Goal: Task Accomplishment & Management: Manage account settings

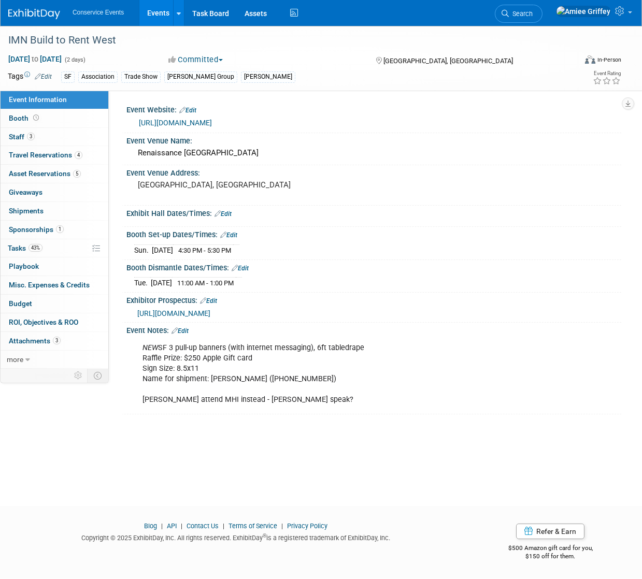
click at [169, 8] on link "Events" at bounding box center [158, 13] width 38 height 26
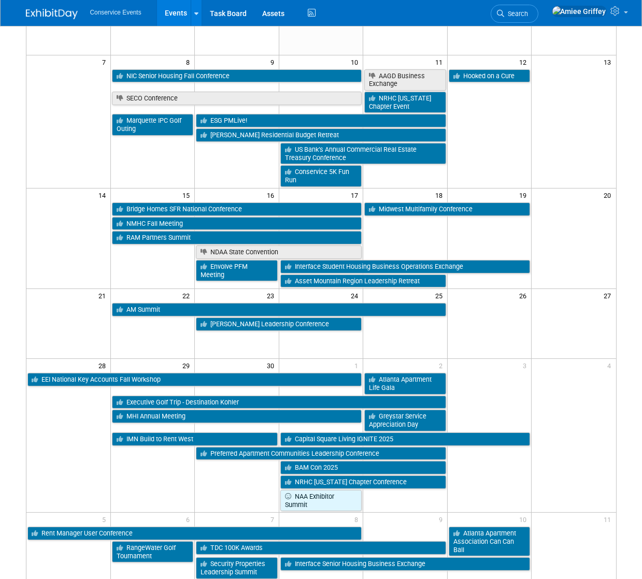
scroll to position [131, 0]
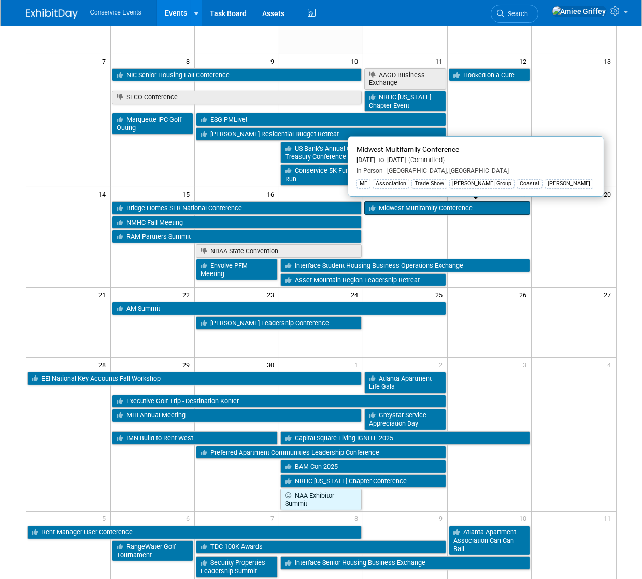
click at [400, 209] on link "Midwest Multifamily Conference" at bounding box center [447, 207] width 166 height 13
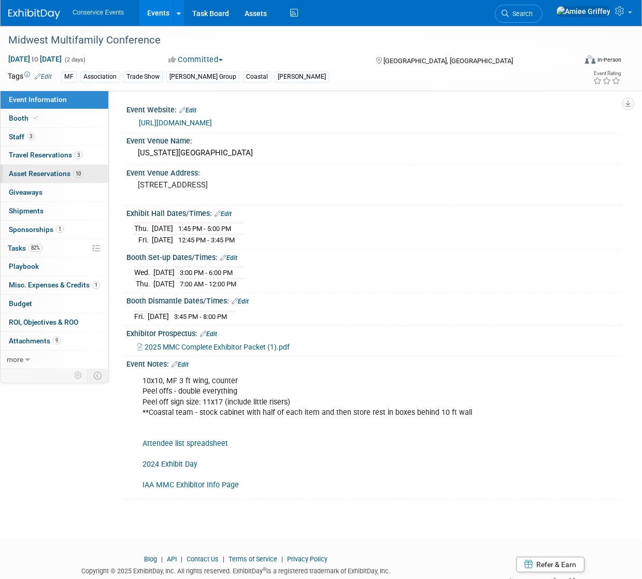
click at [46, 179] on link "10 Asset Reservations 10" at bounding box center [55, 174] width 108 height 18
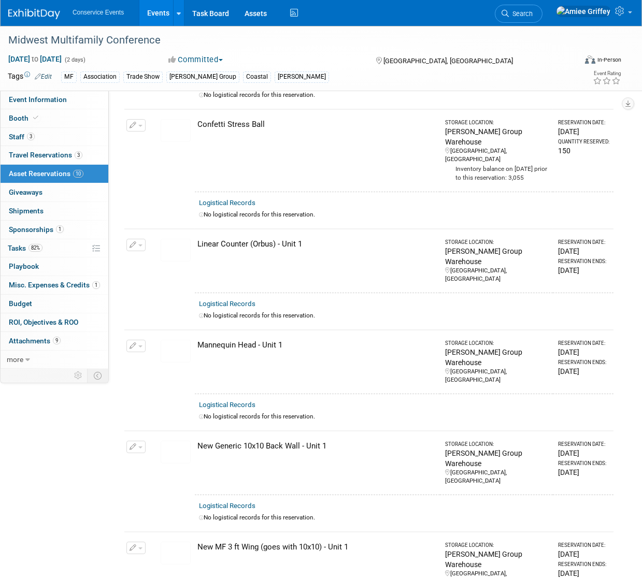
scroll to position [185, 0]
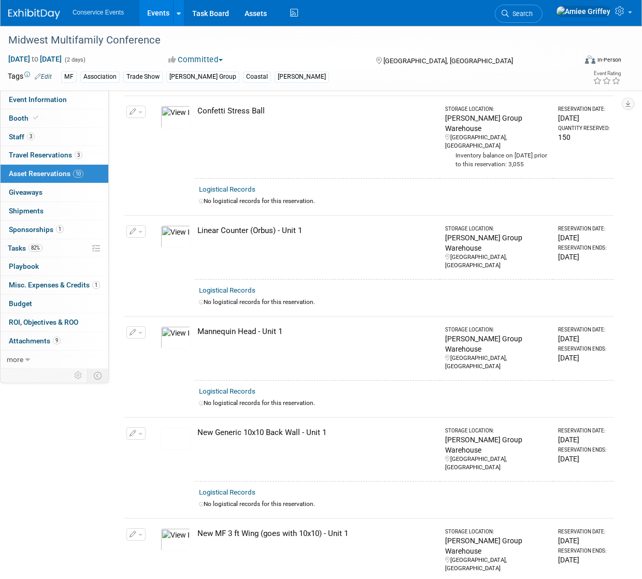
click at [139, 326] on button "button" at bounding box center [135, 332] width 19 height 12
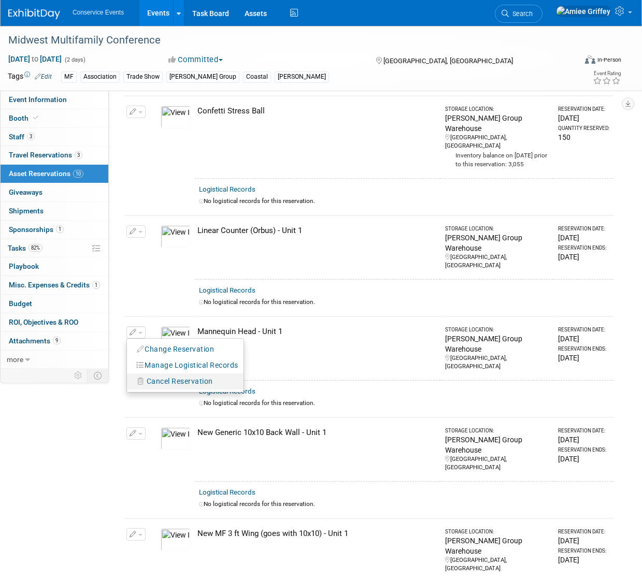
click at [163, 377] on span "Cancel Reservation" at bounding box center [180, 381] width 66 height 8
click at [262, 382] on link "Yes" at bounding box center [256, 390] width 30 height 17
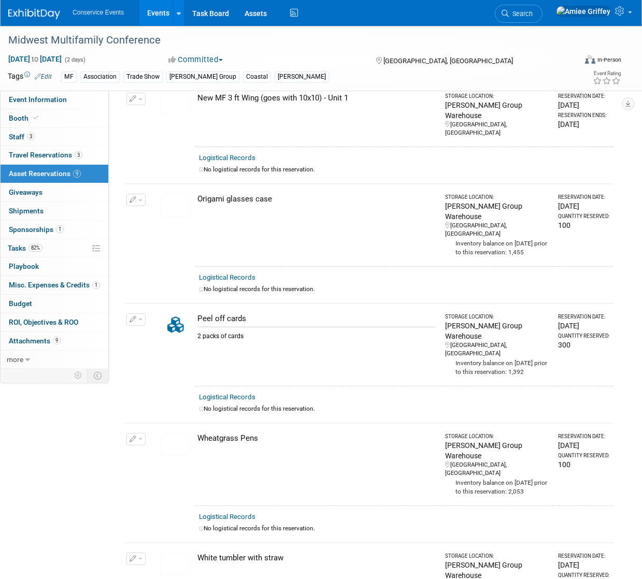
scroll to position [573, 0]
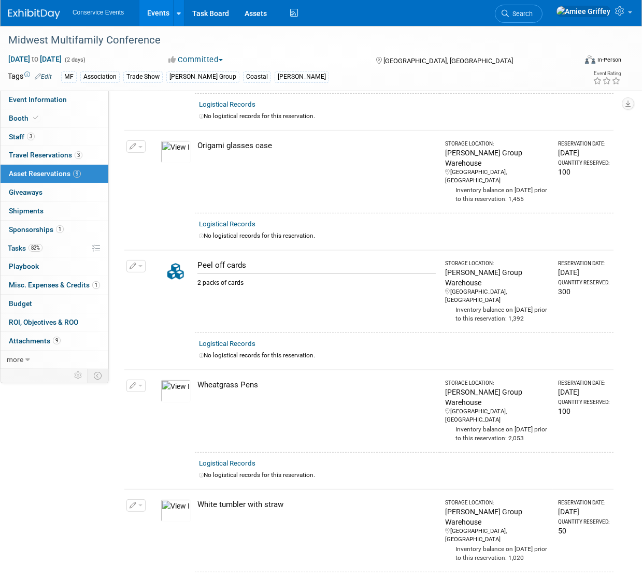
click at [169, 21] on link "Events" at bounding box center [158, 13] width 38 height 26
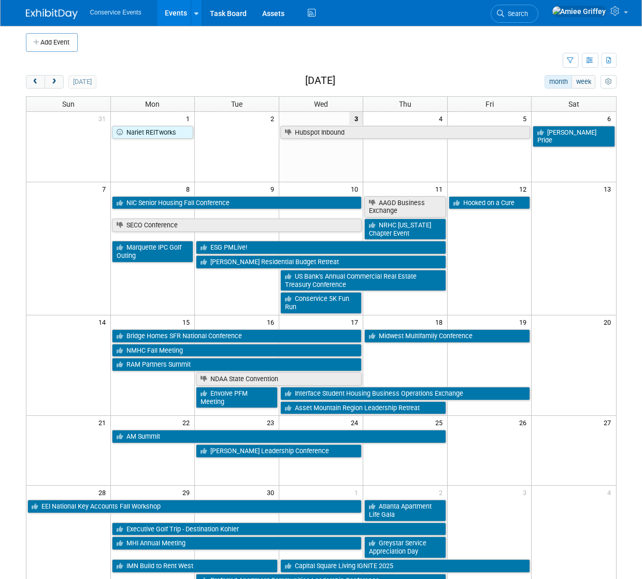
scroll to position [4, 0]
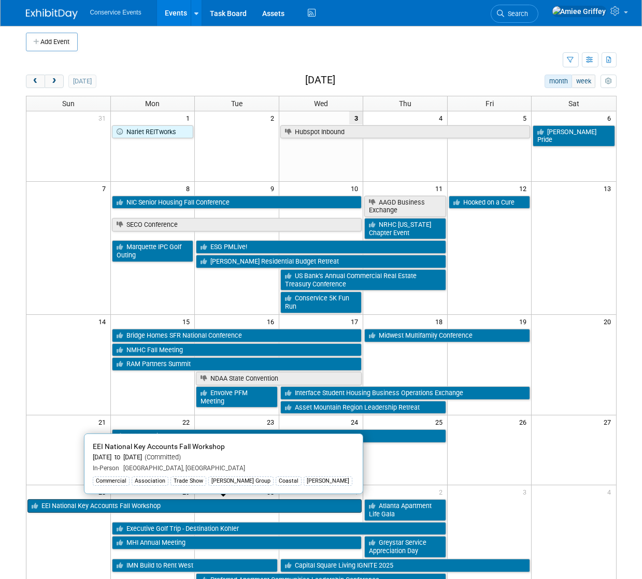
click at [99, 506] on link "EEI National Key Accounts Fall Workshop" at bounding box center [194, 505] width 335 height 13
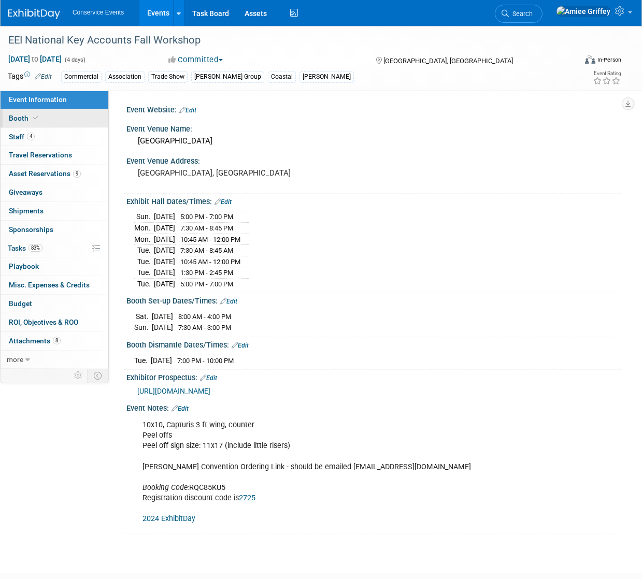
click at [59, 119] on link "Booth" at bounding box center [55, 118] width 108 height 18
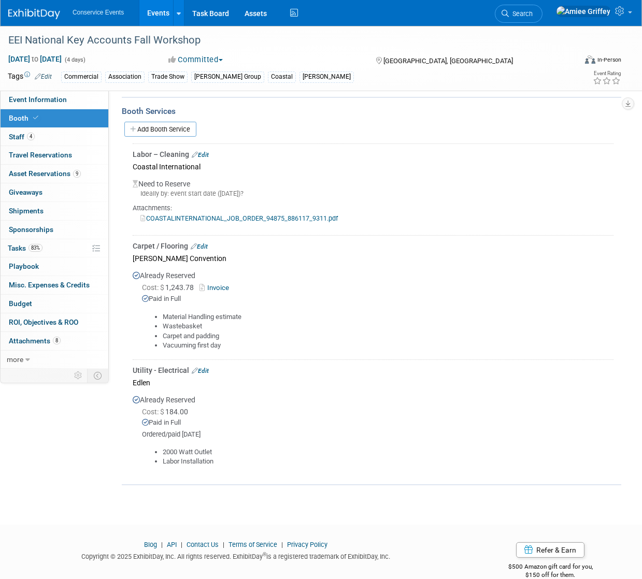
scroll to position [316, 0]
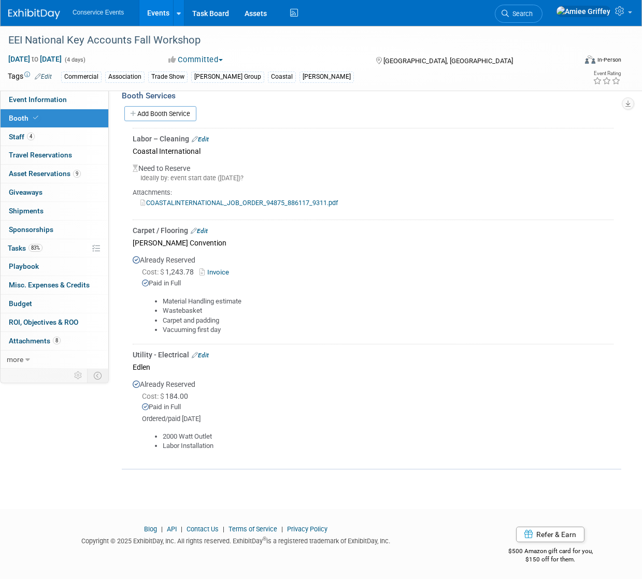
click at [200, 355] on link "Edit" at bounding box center [200, 355] width 17 height 7
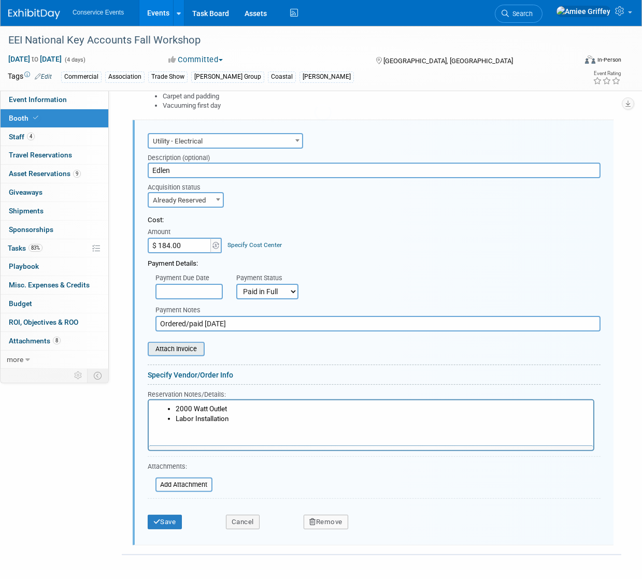
scroll to position [0, 0]
click at [172, 346] on input "file" at bounding box center [141, 349] width 123 height 12
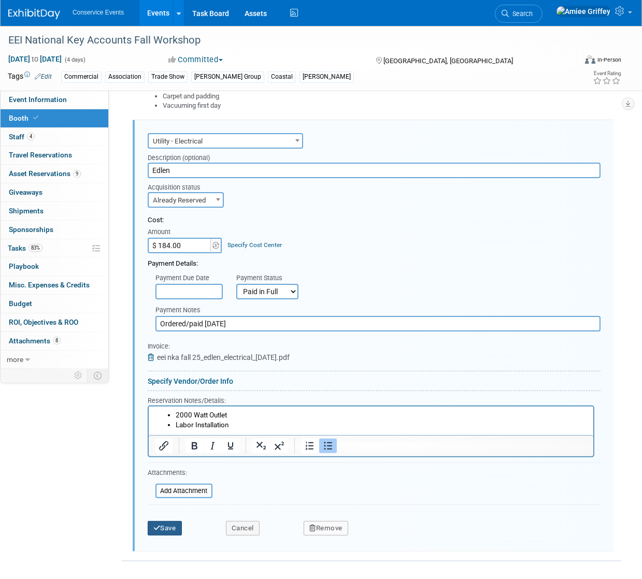
click at [170, 526] on button "Save" at bounding box center [165, 528] width 34 height 15
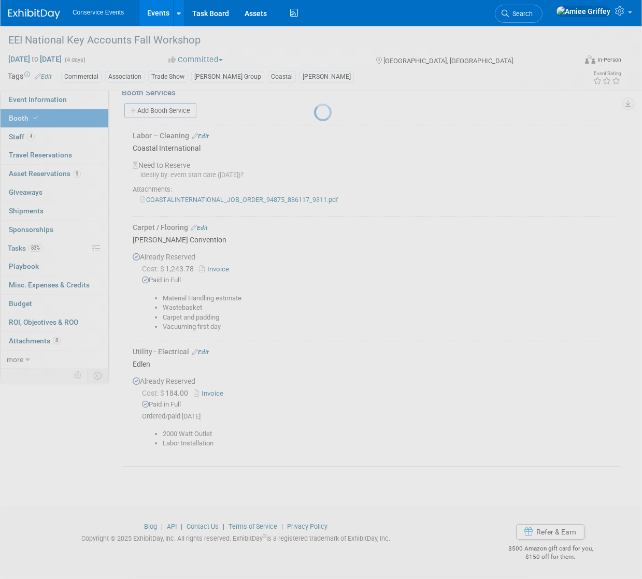
scroll to position [316, 0]
